Goal: Communication & Community: Share content

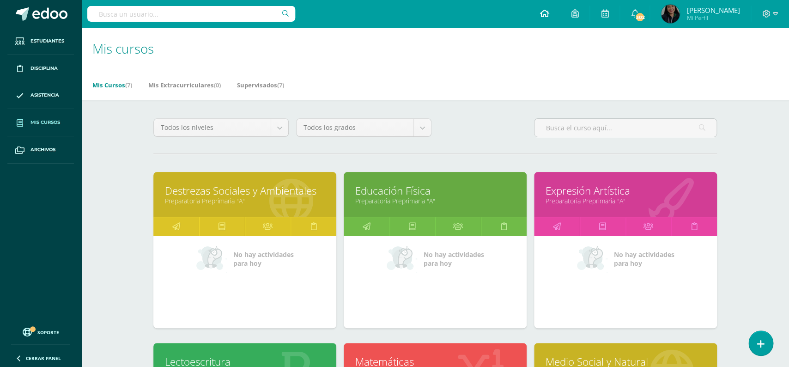
click at [549, 9] on icon at bounding box center [543, 13] width 9 height 8
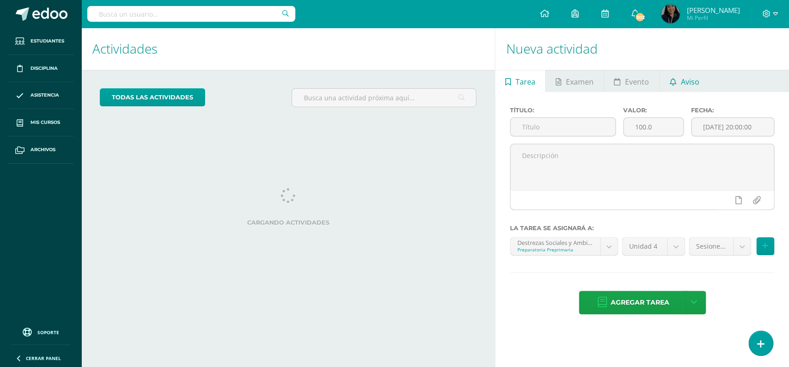
click at [681, 82] on span "Aviso" at bounding box center [689, 82] width 18 height 22
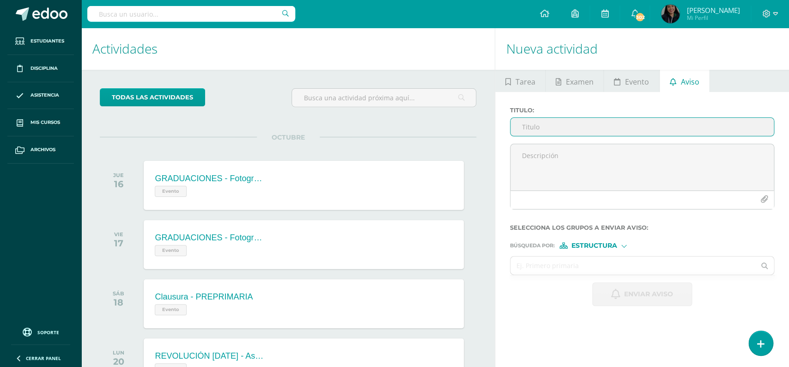
click at [571, 129] on input "Titulo :" at bounding box center [641, 127] width 263 height 18
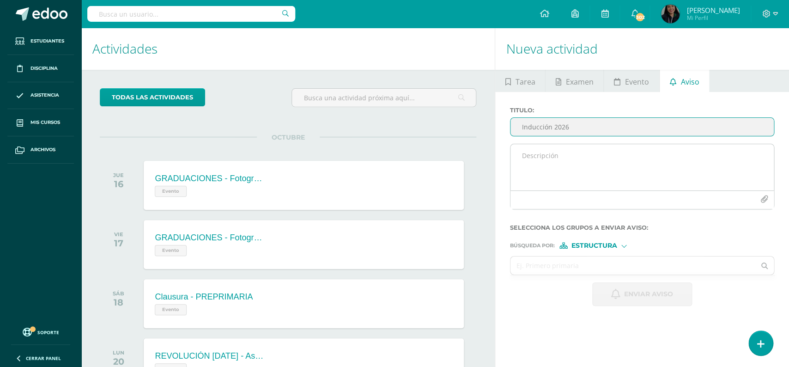
type input "Inducción 2026"
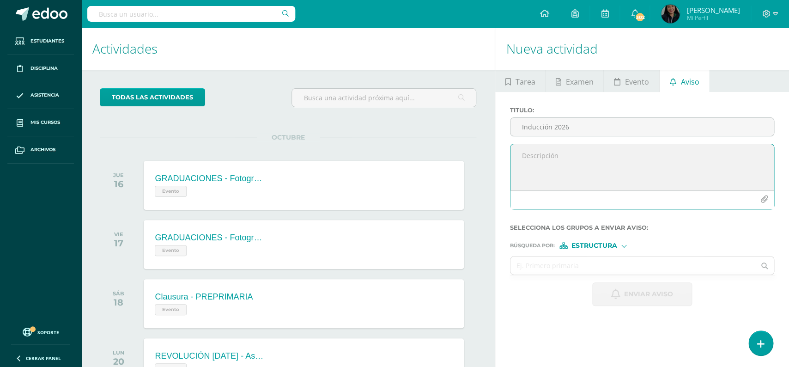
click at [568, 157] on textarea at bounding box center [641, 167] width 263 height 46
paste textarea "Queridos padres de familia: Con mucho entusiasmo les compartimos la invitación …"
click at [544, 178] on textarea "Queridos padres de familia: Con mucho entusiasmo les compartimos la invitación …" at bounding box center [641, 167] width 263 height 46
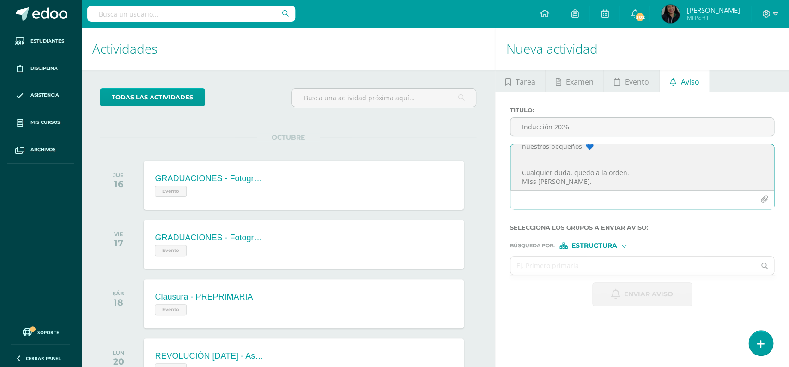
click at [558, 162] on textarea "Queridos padres de familia: Con mucho entusiasmo les compartimos la invitación …" at bounding box center [641, 167] width 263 height 46
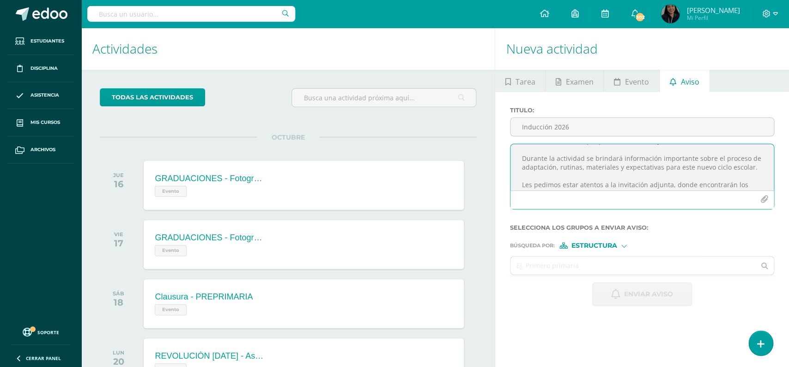
scroll to position [50, 0]
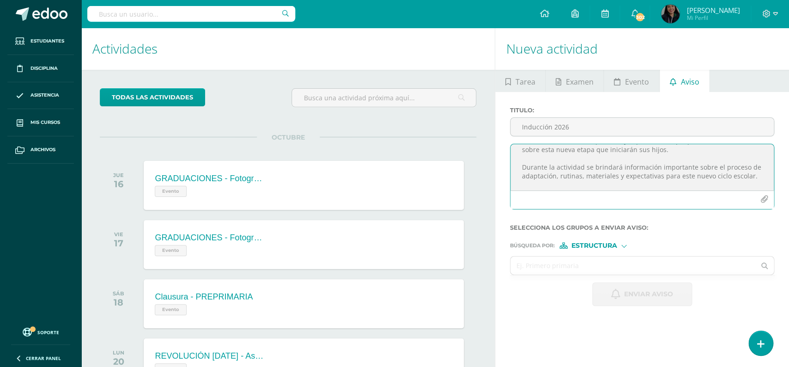
click at [559, 164] on textarea "Queridos padres de familia: Con mucho entusiasmo les compartimos la invitación …" at bounding box center [641, 167] width 263 height 46
click at [544, 161] on textarea "Queridos padres de familia: Con mucho entusiasmo les compartimos la invitación …" at bounding box center [641, 167] width 263 height 46
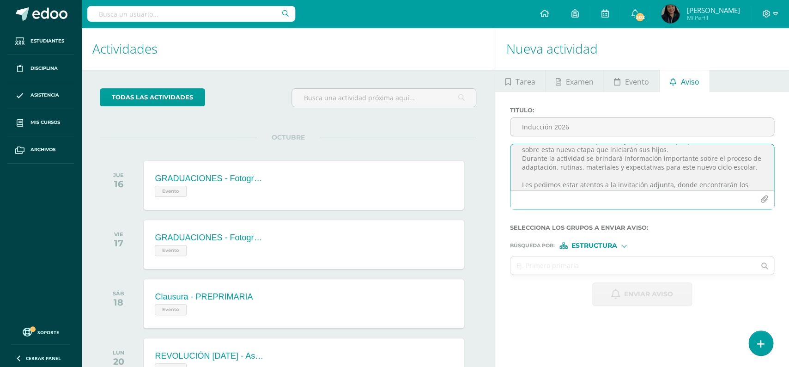
click at [582, 175] on textarea "Queridos padres de familia: Con mucho entusiasmo les compartimos la invitación …" at bounding box center [641, 167] width 263 height 46
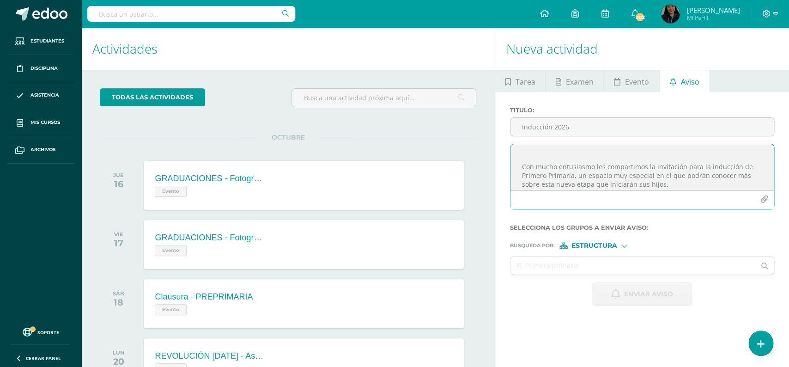
scroll to position [7, 0]
click at [571, 163] on textarea "Queridos padres de familia: Con mucho entusiasmo les compartimos la invitación …" at bounding box center [641, 167] width 263 height 46
click at [579, 175] on textarea "Queridos padres de familia: Con mucho entusiasmo les compartimos la invitación …" at bounding box center [641, 167] width 263 height 46
type textarea "Queridos padres de familia: Con mucho entusiasmo les compartimos la invitación …"
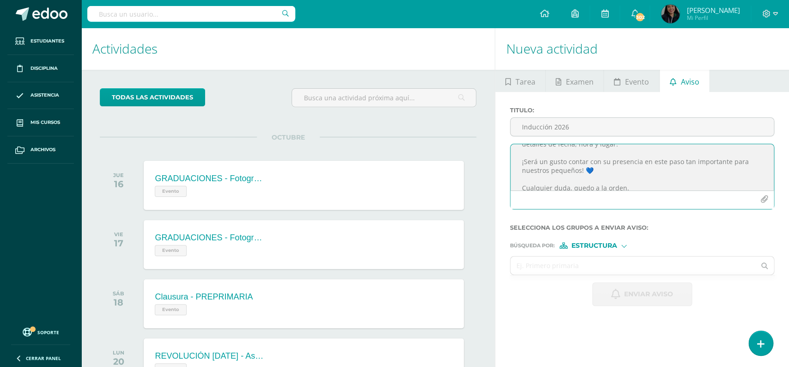
click at [769, 193] on button "button" at bounding box center [764, 199] width 18 height 18
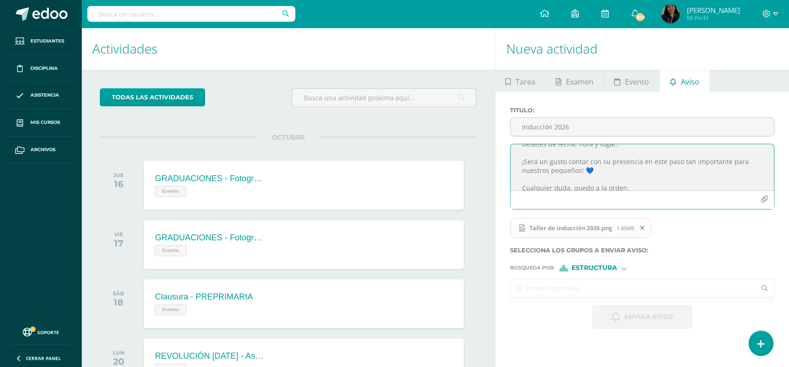
click at [621, 289] on input "text" at bounding box center [632, 288] width 245 height 18
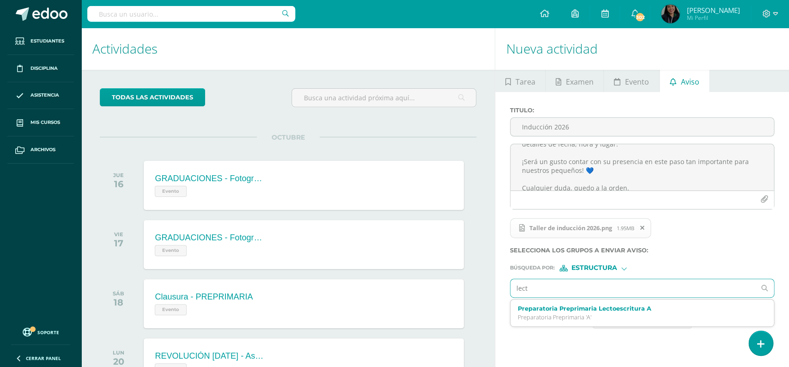
type input "lecto"
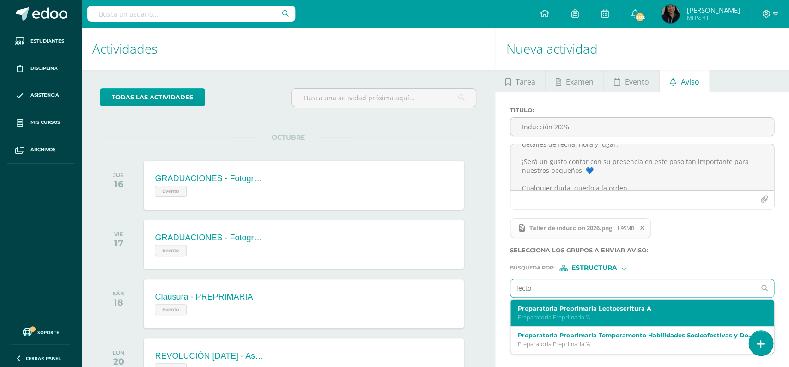
click at [627, 318] on p "Preparatoria Preprimaria 'A'" at bounding box center [637, 317] width 238 height 8
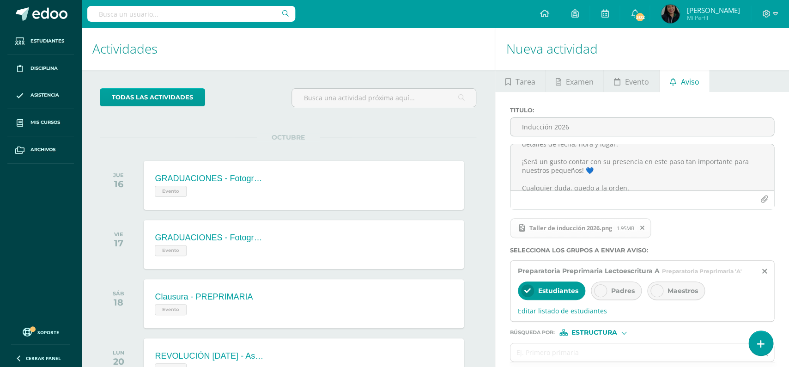
click at [620, 299] on div "Padres" at bounding box center [616, 290] width 51 height 18
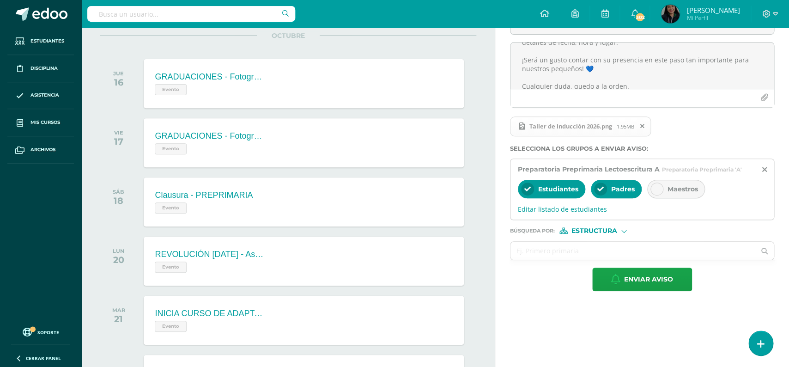
scroll to position [102, 0]
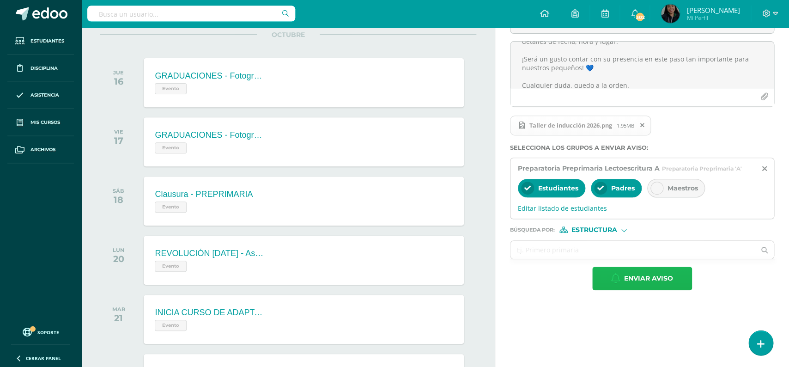
click at [683, 276] on button "Enviar aviso" at bounding box center [642, 279] width 100 height 24
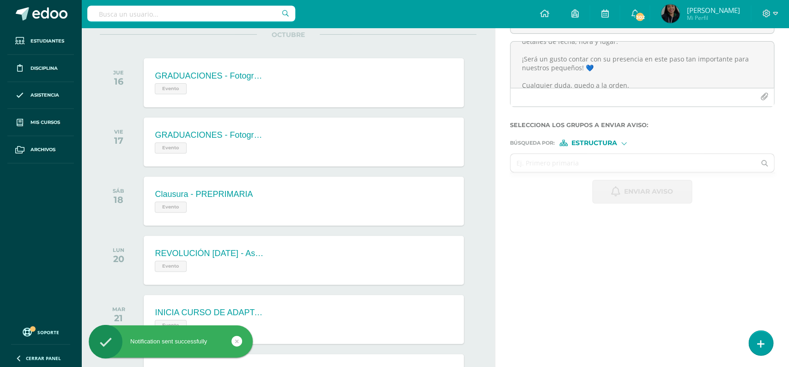
scroll to position [0, 0]
